Goal: Task Accomplishment & Management: Manage account settings

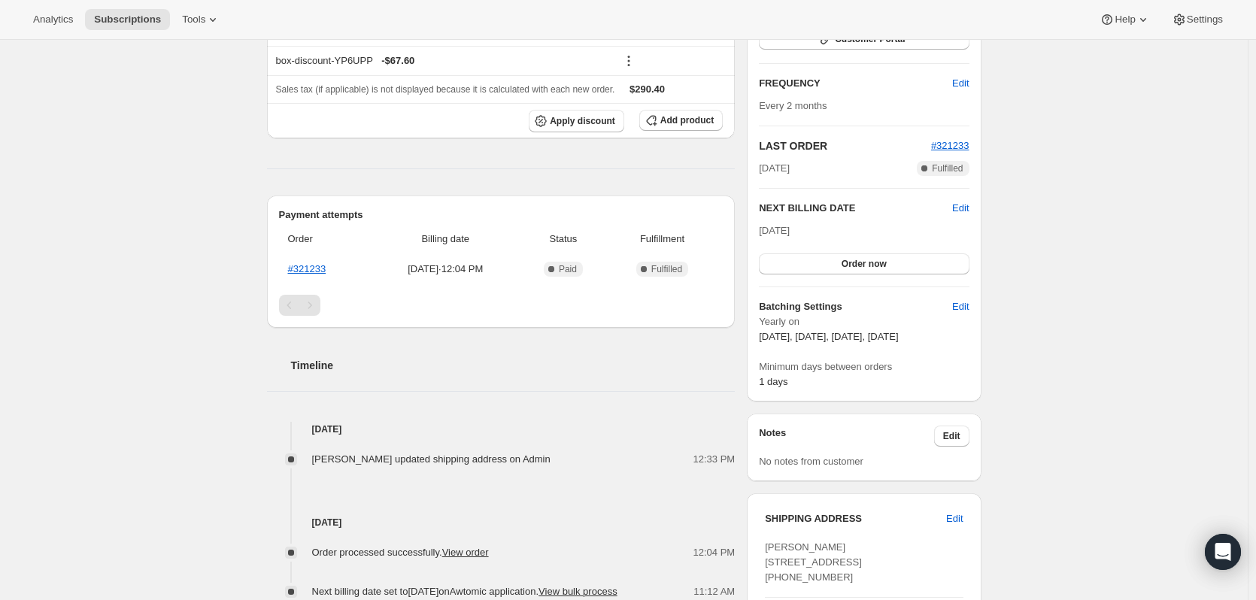
scroll to position [602, 0]
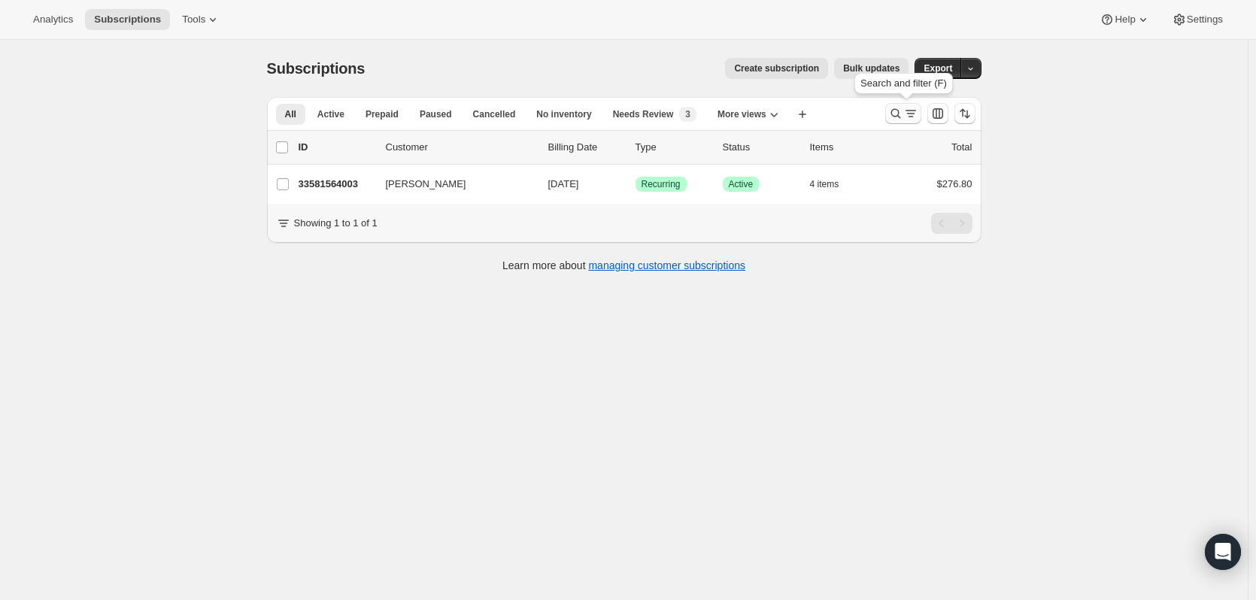
click at [902, 110] on icon "Search and filter results" at bounding box center [895, 113] width 15 height 15
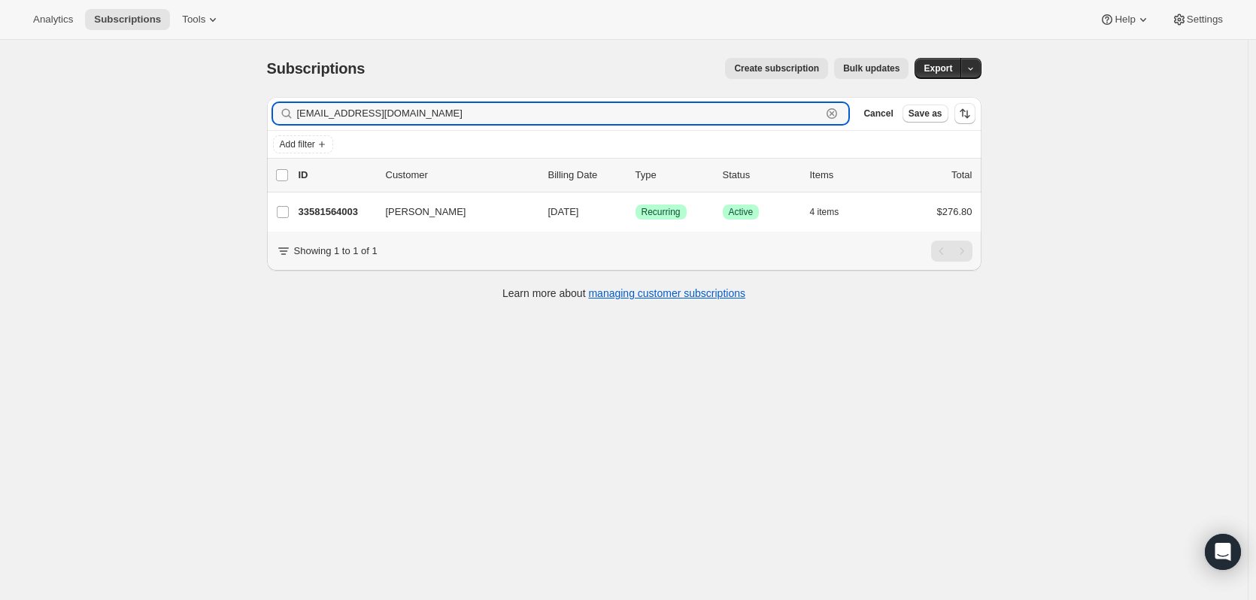
click at [835, 114] on icon "button" at bounding box center [832, 113] width 5 height 5
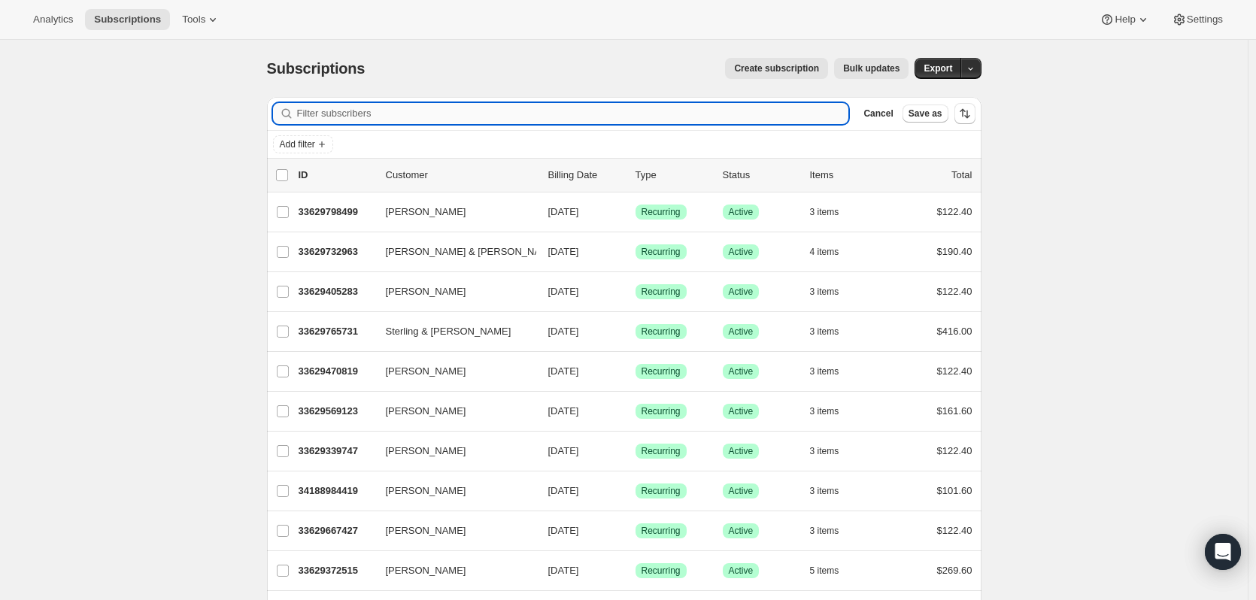
click at [410, 111] on input "Filter subscribers" at bounding box center [573, 113] width 552 height 21
paste input "Maryam Malek <maryammalek999@gmail.com>"
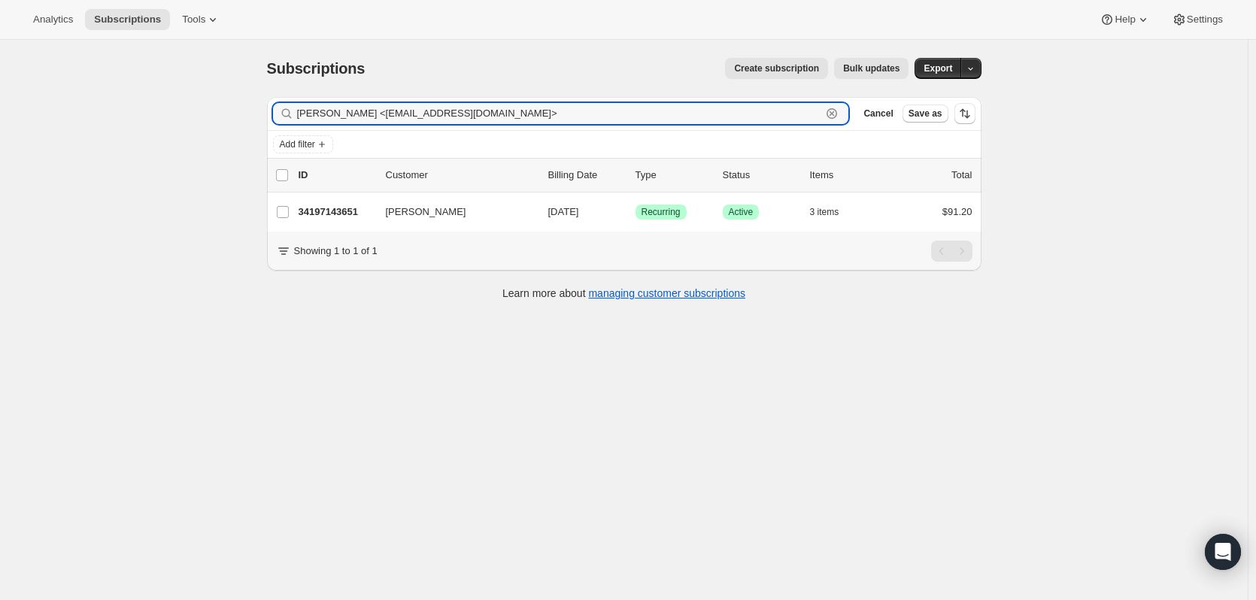
drag, startPoint x: 526, startPoint y: 111, endPoint x: 399, endPoint y: 145, distance: 131.5
click at [382, 115] on input "Maryam Malek <maryammalek999@gmail.com>" at bounding box center [559, 113] width 525 height 21
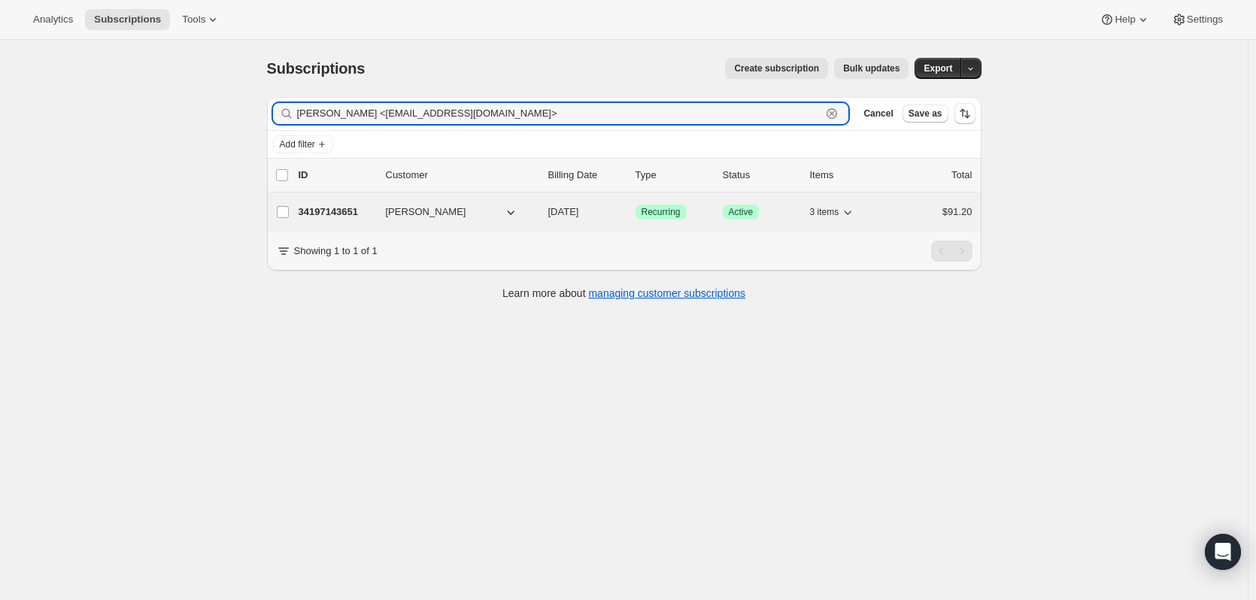
type input "Maryam Malek <maryammalek999@gmail.com>"
click at [338, 209] on p "34197143651" at bounding box center [336, 212] width 75 height 15
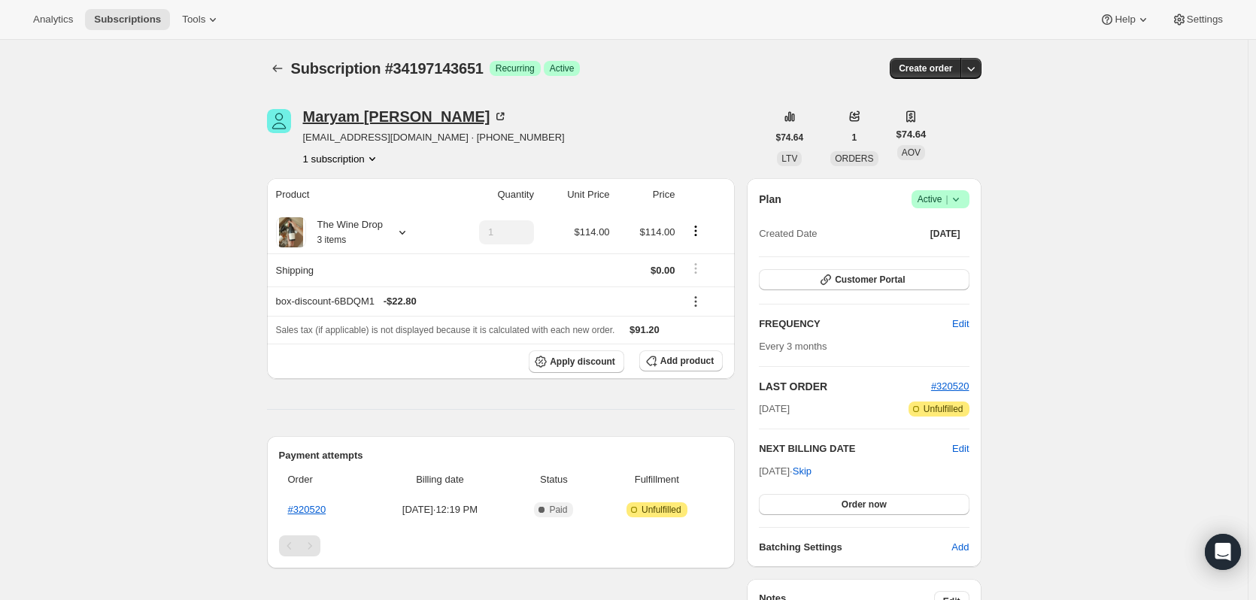
click at [374, 114] on div "Maryam Malek" at bounding box center [405, 116] width 205 height 15
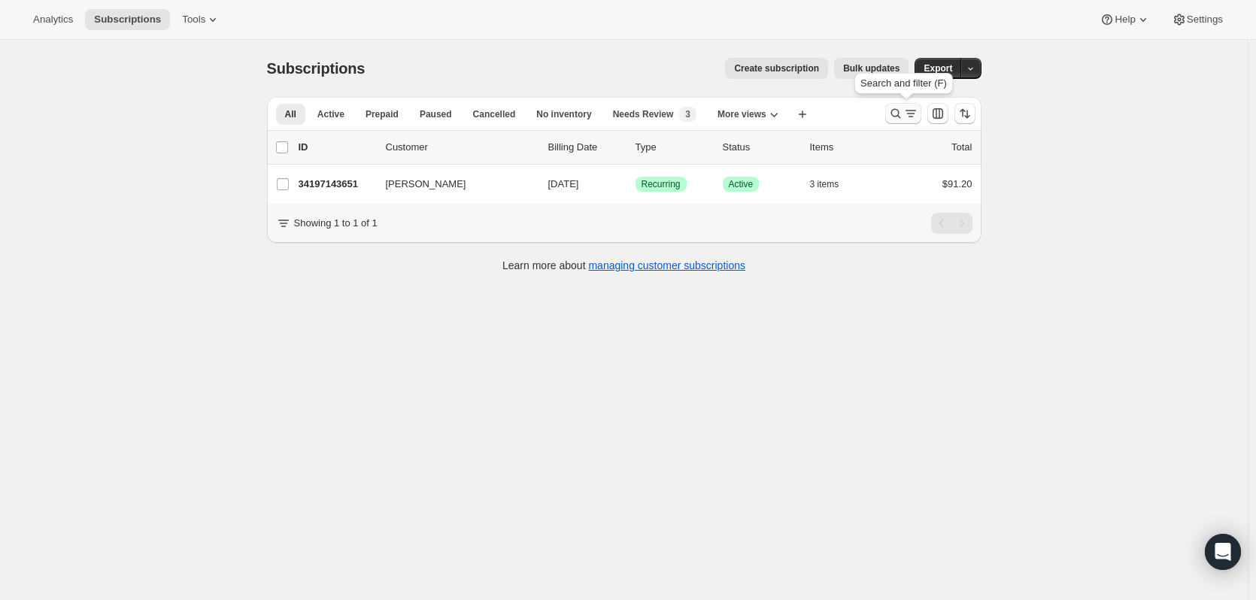
click at [894, 105] on button "Search and filter results" at bounding box center [903, 113] width 36 height 21
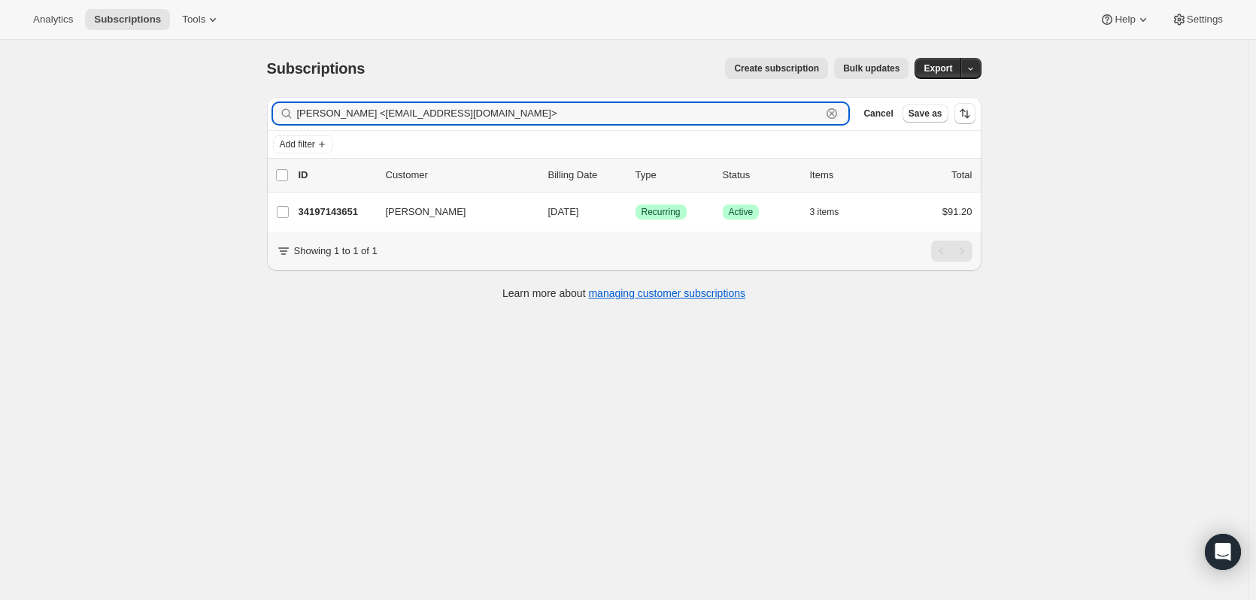
click at [836, 114] on icon "button" at bounding box center [831, 113] width 15 height 15
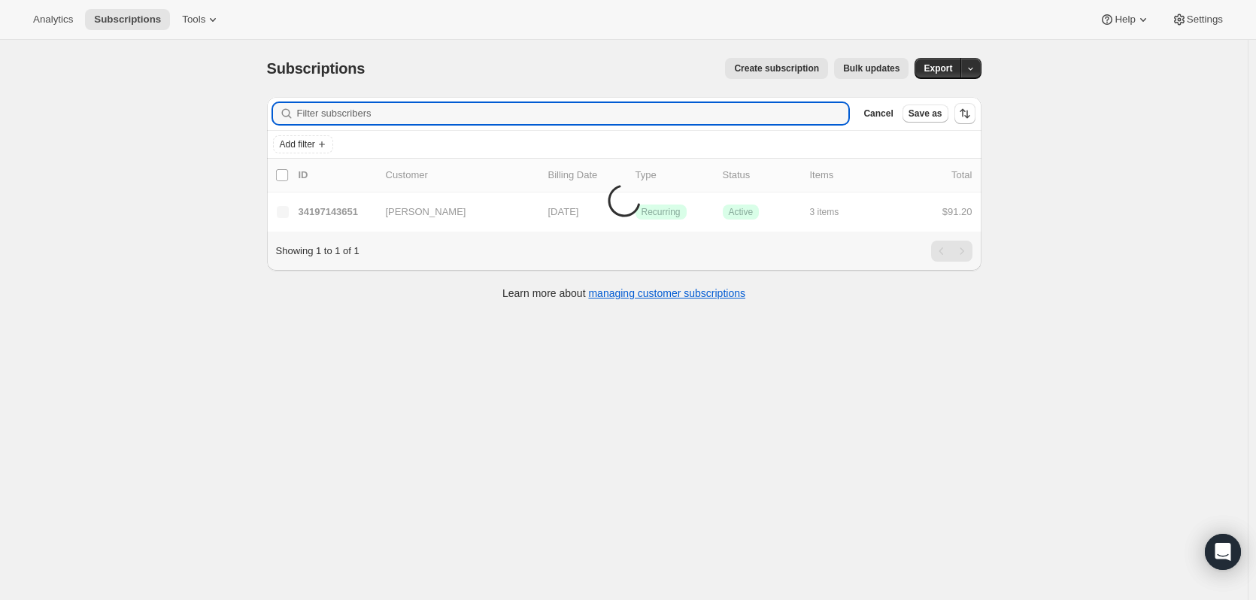
paste input "Juli.quinn123@gmail.com."
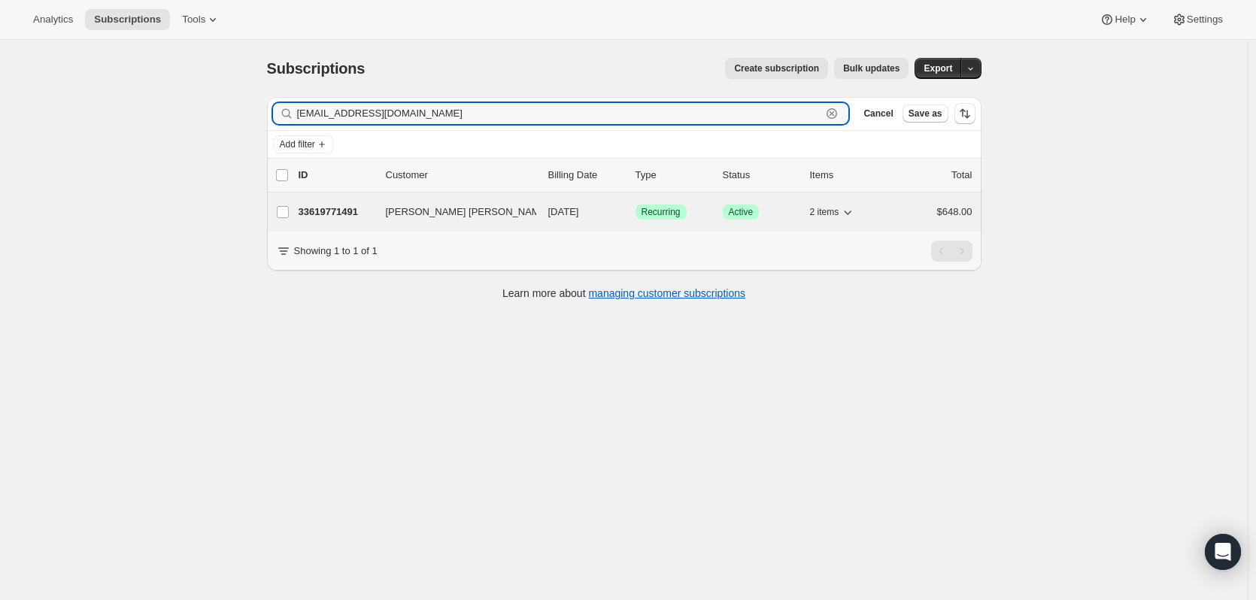
type input "Juli.quinn123@gmail.com"
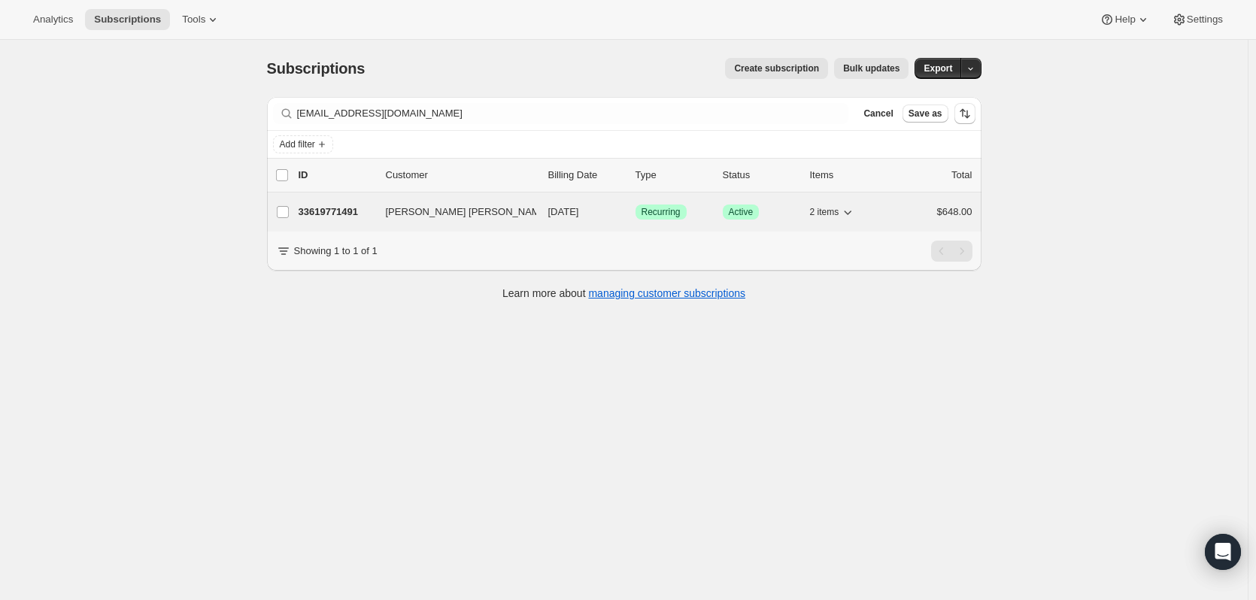
drag, startPoint x: 335, startPoint y: 208, endPoint x: 323, endPoint y: 207, distance: 12.1
click at [323, 207] on p "33619771491" at bounding box center [336, 212] width 75 height 15
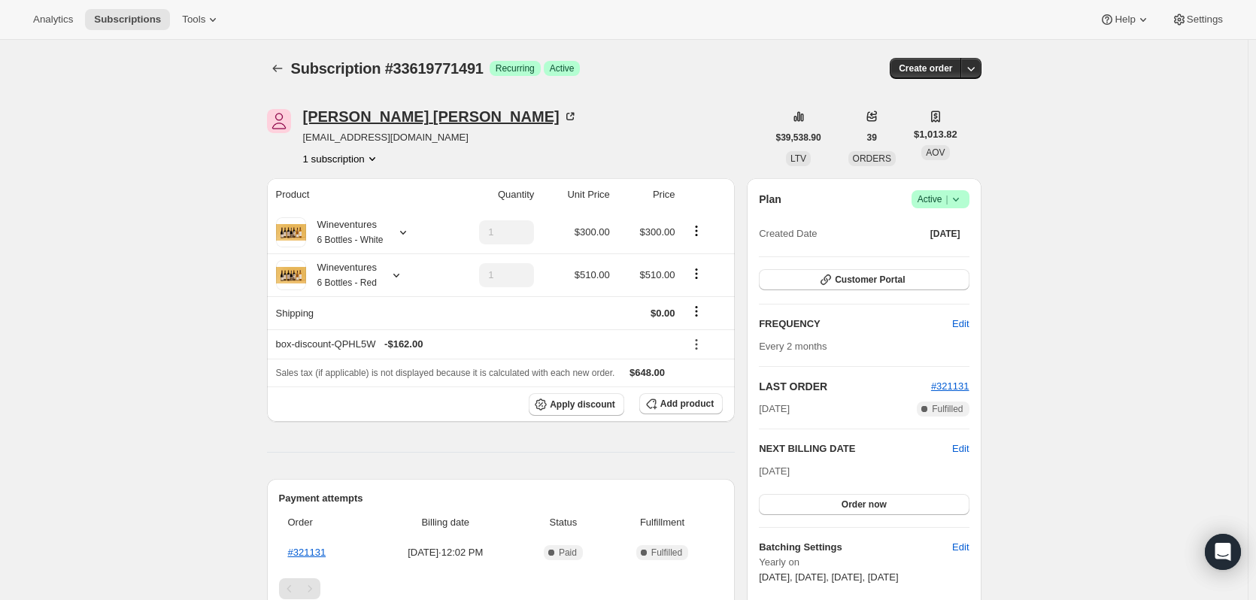
click at [393, 120] on div "Juli Ann Quinn" at bounding box center [440, 116] width 275 height 15
click at [411, 234] on icon at bounding box center [403, 232] width 15 height 15
click at [406, 234] on icon at bounding box center [403, 233] width 6 height 4
click at [404, 281] on icon at bounding box center [396, 275] width 15 height 15
click at [403, 281] on icon at bounding box center [396, 275] width 15 height 15
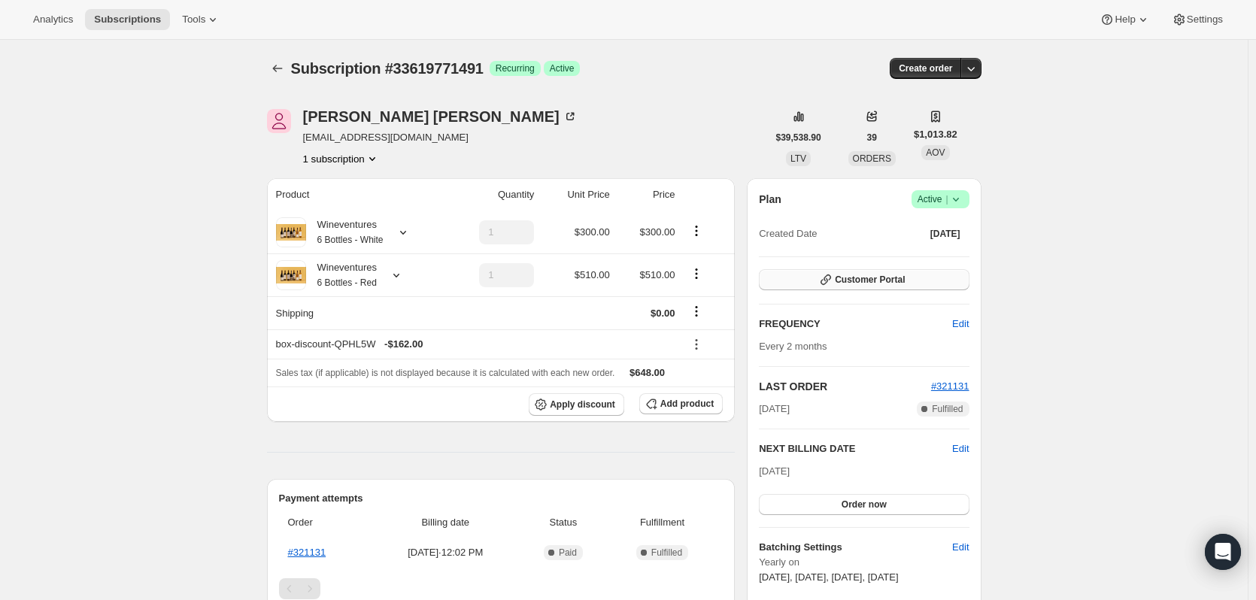
click at [877, 283] on span "Customer Portal" at bounding box center [870, 280] width 70 height 12
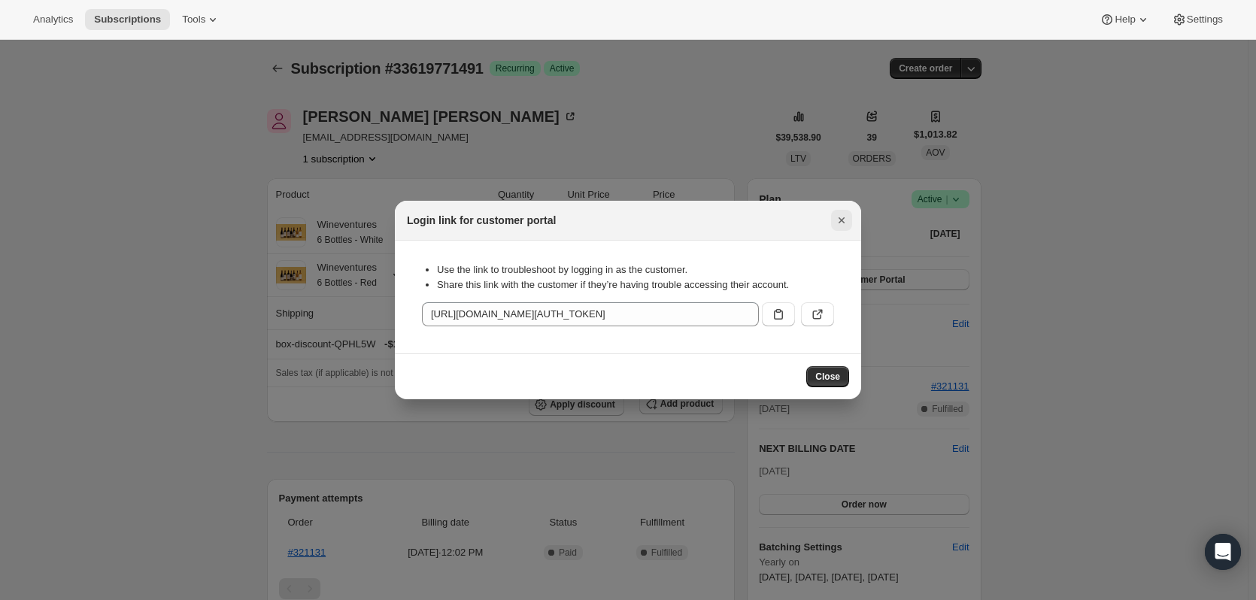
click at [847, 226] on button "Close" at bounding box center [841, 220] width 21 height 21
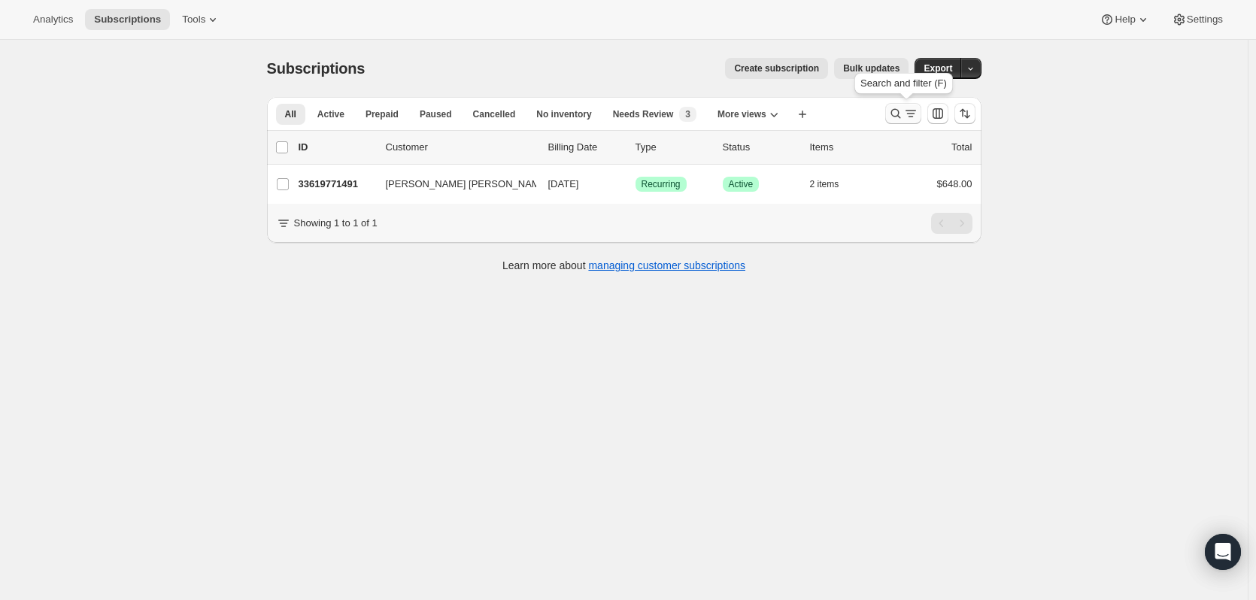
click at [897, 117] on icon "Search and filter results" at bounding box center [895, 113] width 15 height 15
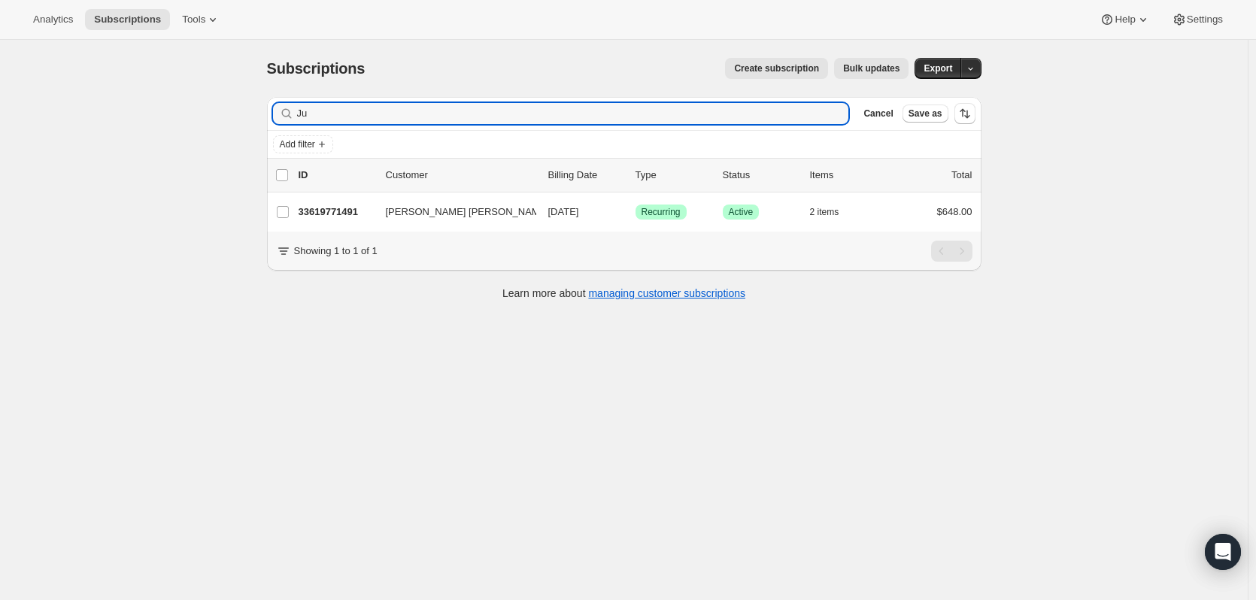
type input "J"
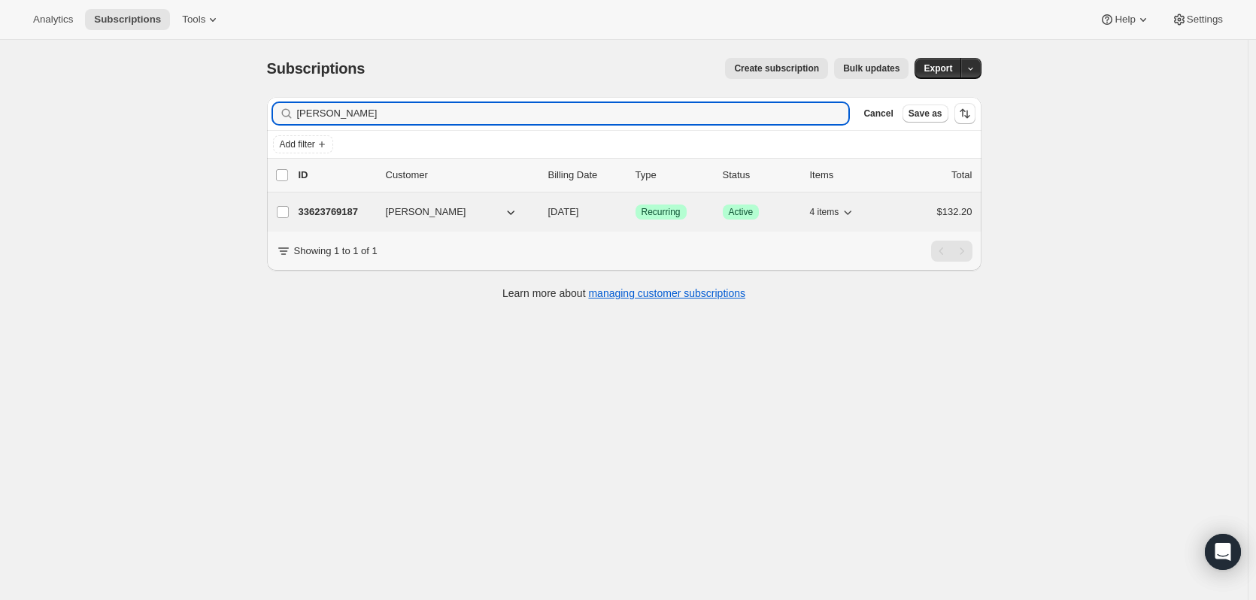
type input "reni vaughn"
click at [338, 211] on p "33623769187" at bounding box center [336, 212] width 75 height 15
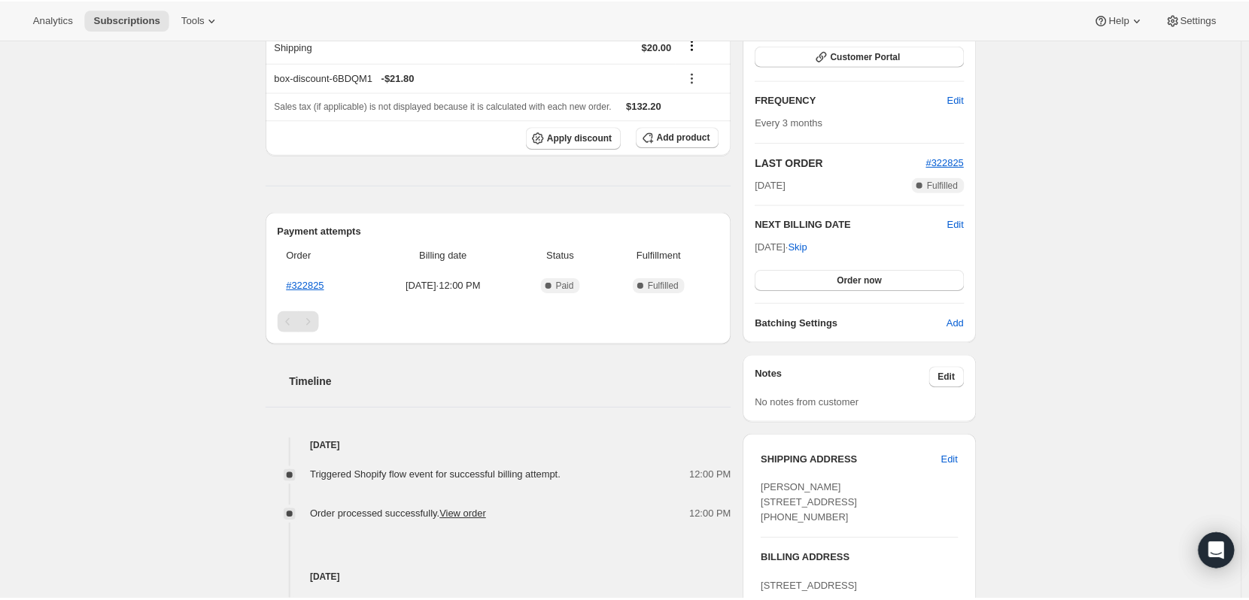
scroll to position [226, 0]
click at [323, 285] on link "#322825" at bounding box center [307, 283] width 38 height 11
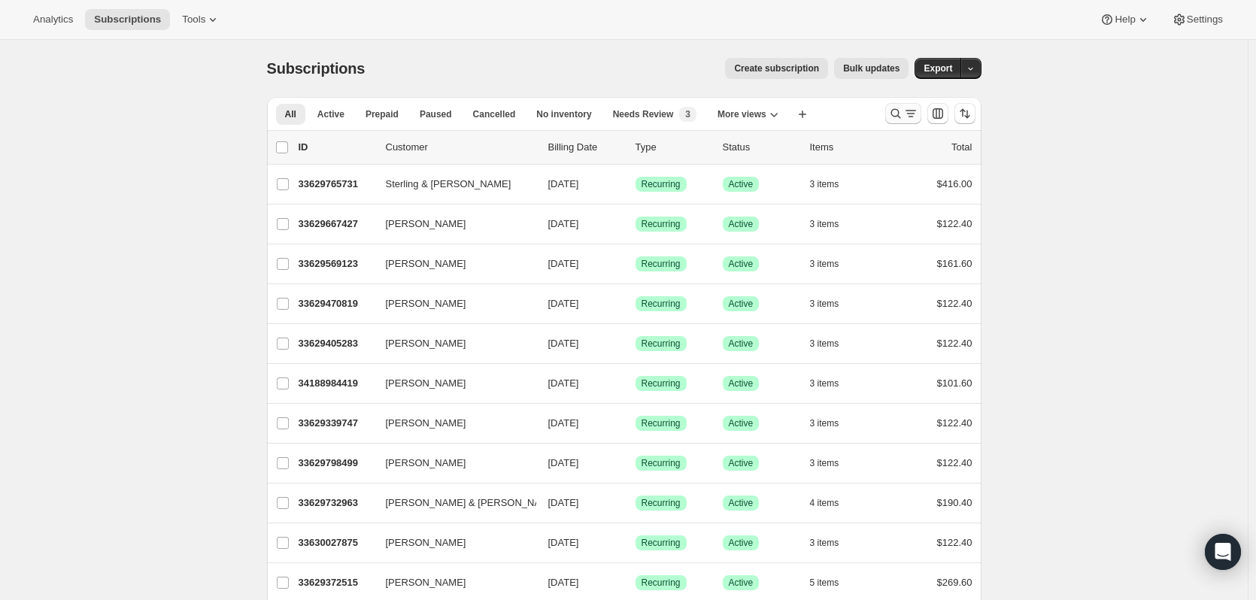
click at [896, 114] on icon "Search and filter results" at bounding box center [895, 113] width 15 height 15
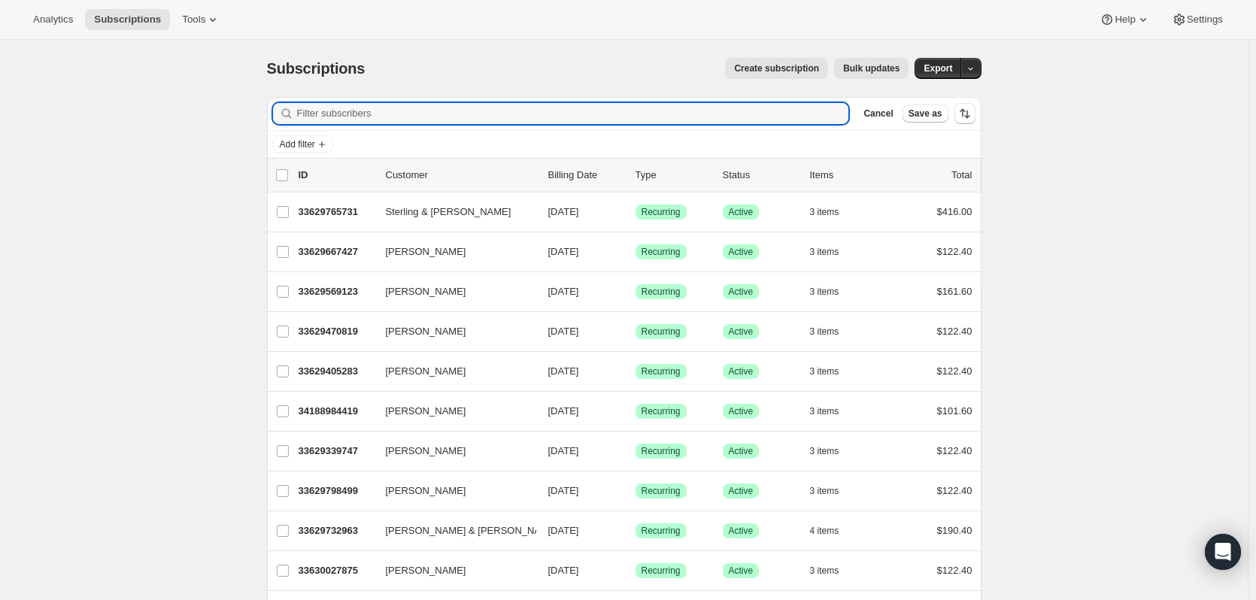
paste input "[EMAIL_ADDRESS][DOMAIN_NAME]"
type input "[EMAIL_ADDRESS][DOMAIN_NAME]"
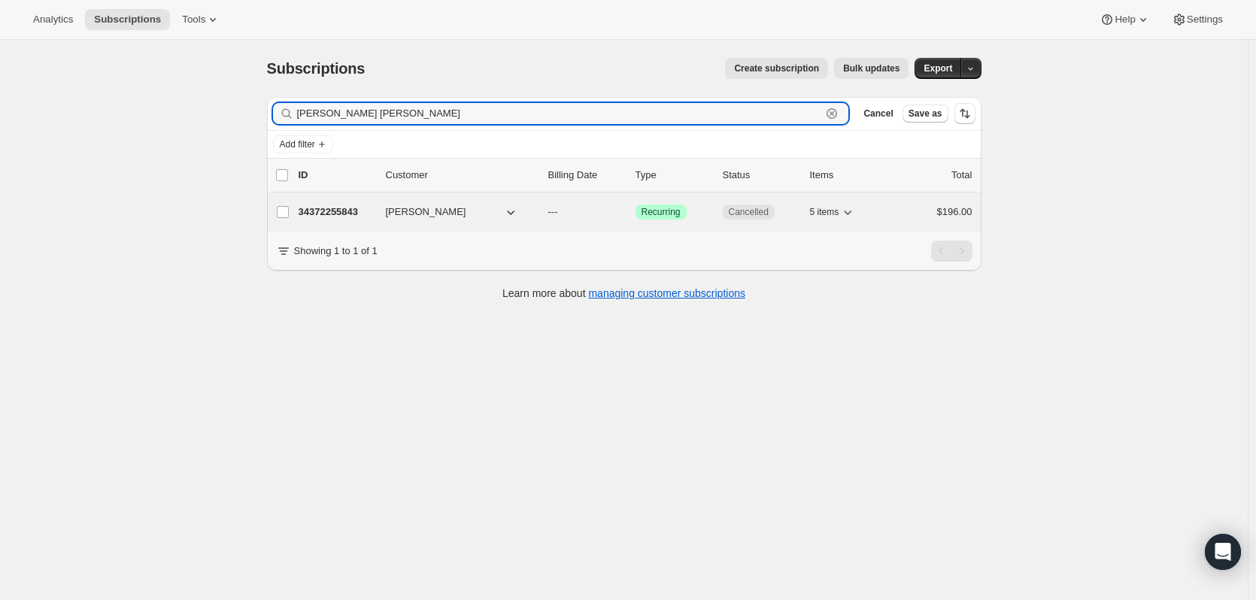
type input "[PERSON_NAME] [PERSON_NAME]"
click at [359, 211] on p "34372255843" at bounding box center [336, 212] width 75 height 15
